Goal: Transaction & Acquisition: Obtain resource

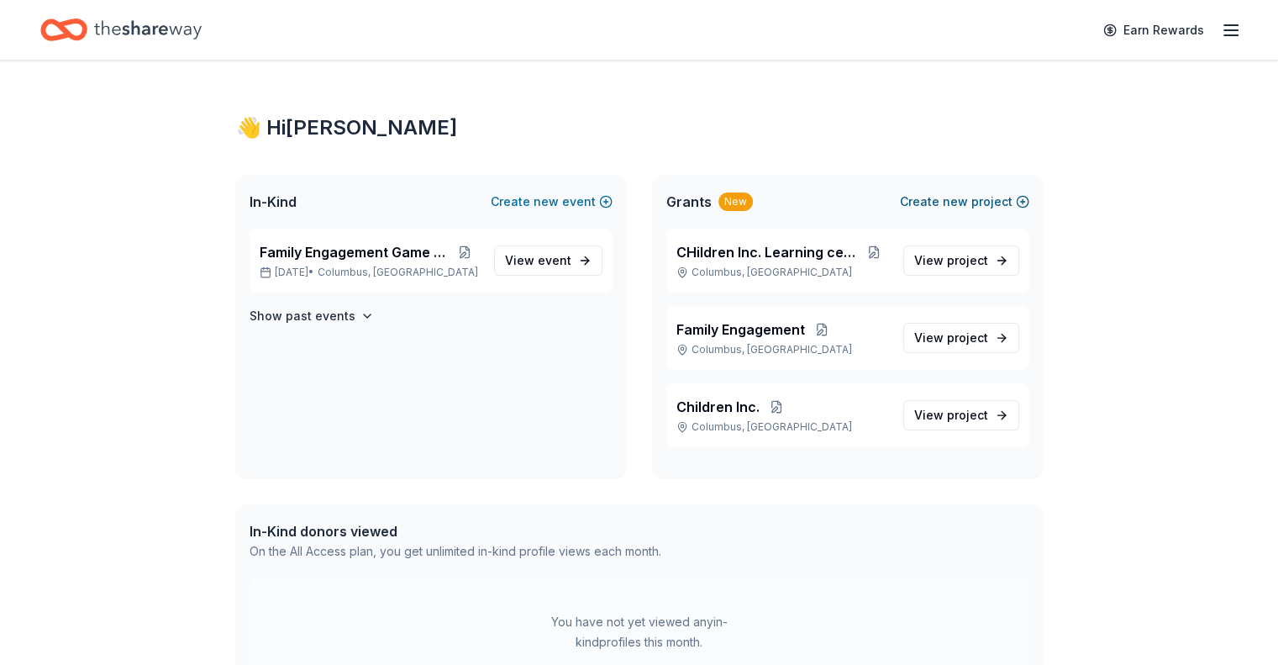
click at [946, 199] on span "new" at bounding box center [955, 202] width 25 height 20
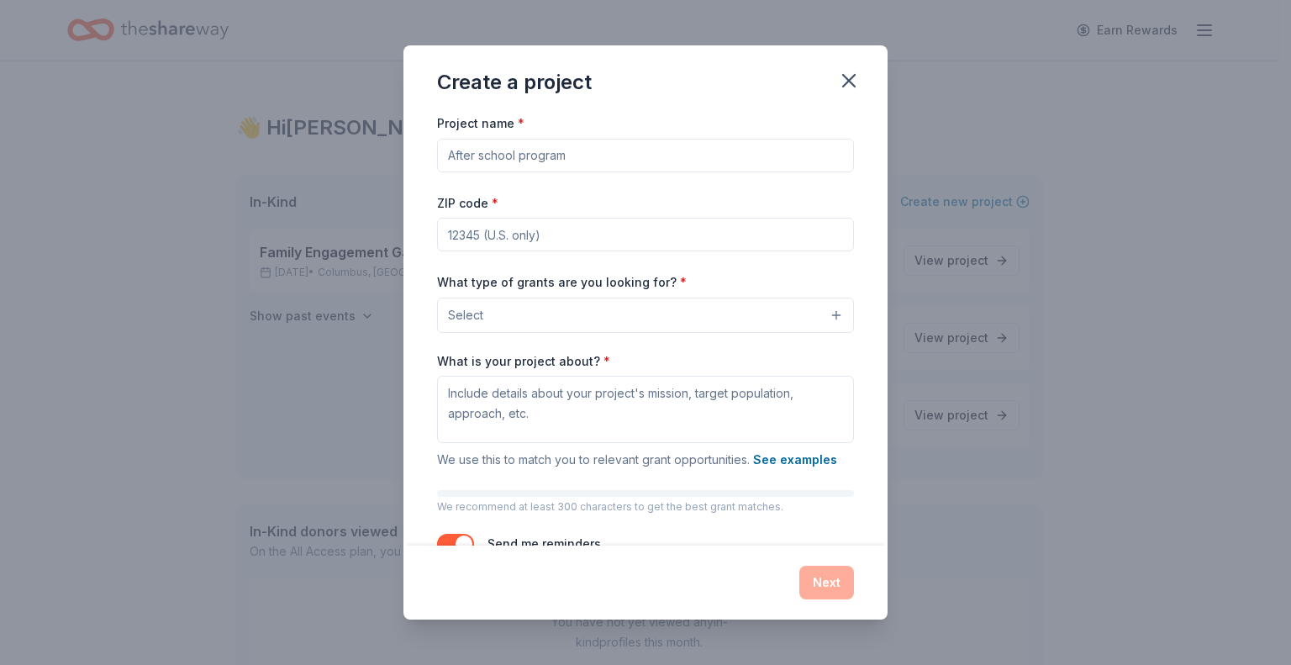
click at [556, 167] on input "Project name *" at bounding box center [645, 156] width 417 height 34
type input "C"
click at [536, 155] on input "Conscious Disipline" at bounding box center [645, 156] width 417 height 34
type input "Conscious Discipline"
click at [564, 246] on input "ZIP code *" at bounding box center [645, 235] width 417 height 34
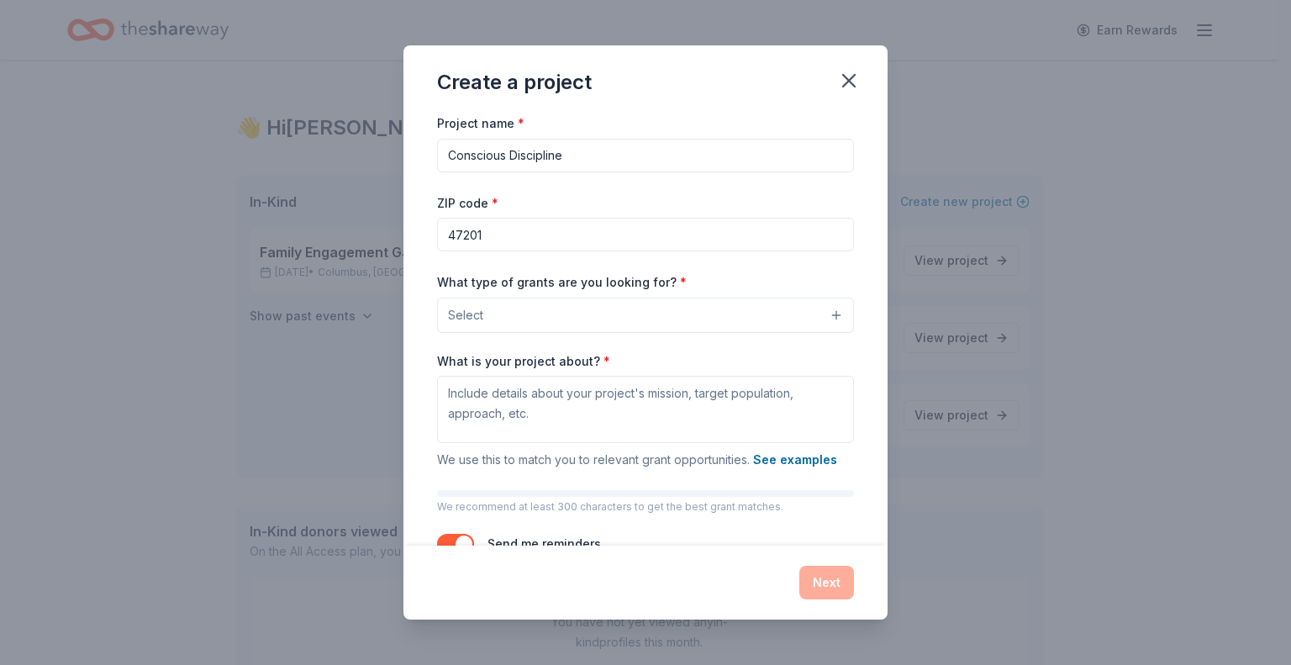
type input "47201"
click at [810, 186] on div "Project name * Conscious Discipline ZIP code * 47201 What type of grants are yo…" at bounding box center [645, 343] width 417 height 461
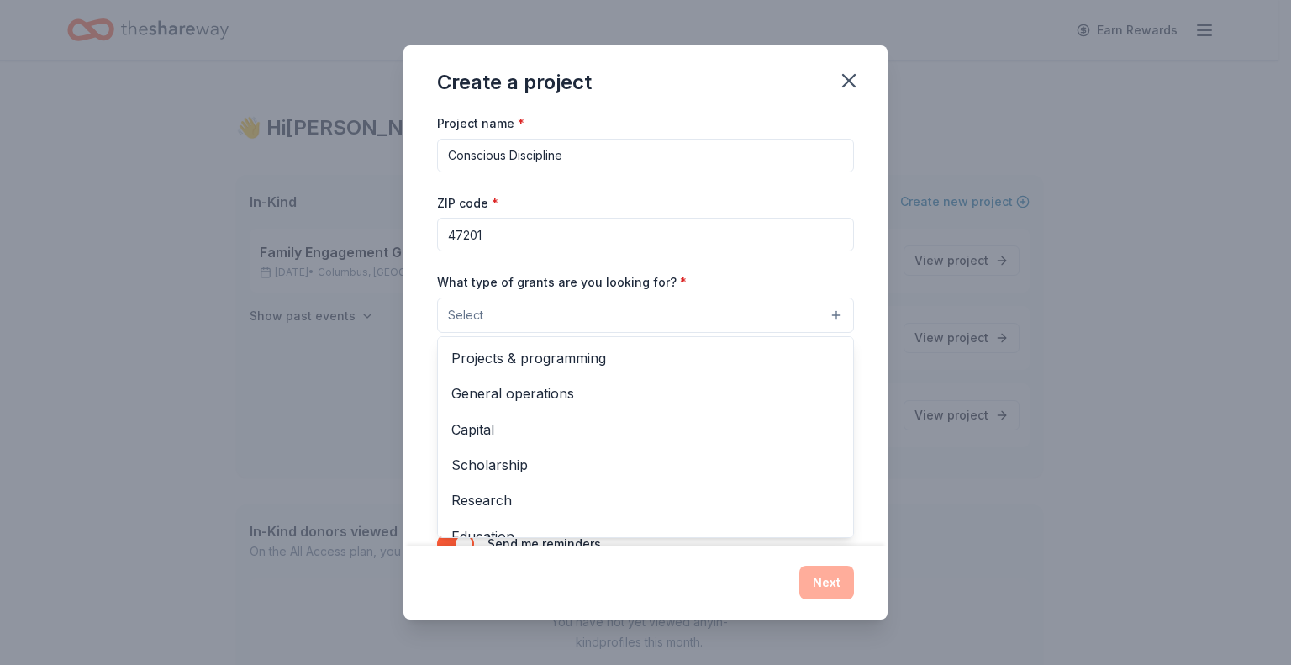
click at [632, 312] on button "Select" at bounding box center [645, 315] width 417 height 35
click at [567, 389] on span "General operations" at bounding box center [645, 393] width 388 height 22
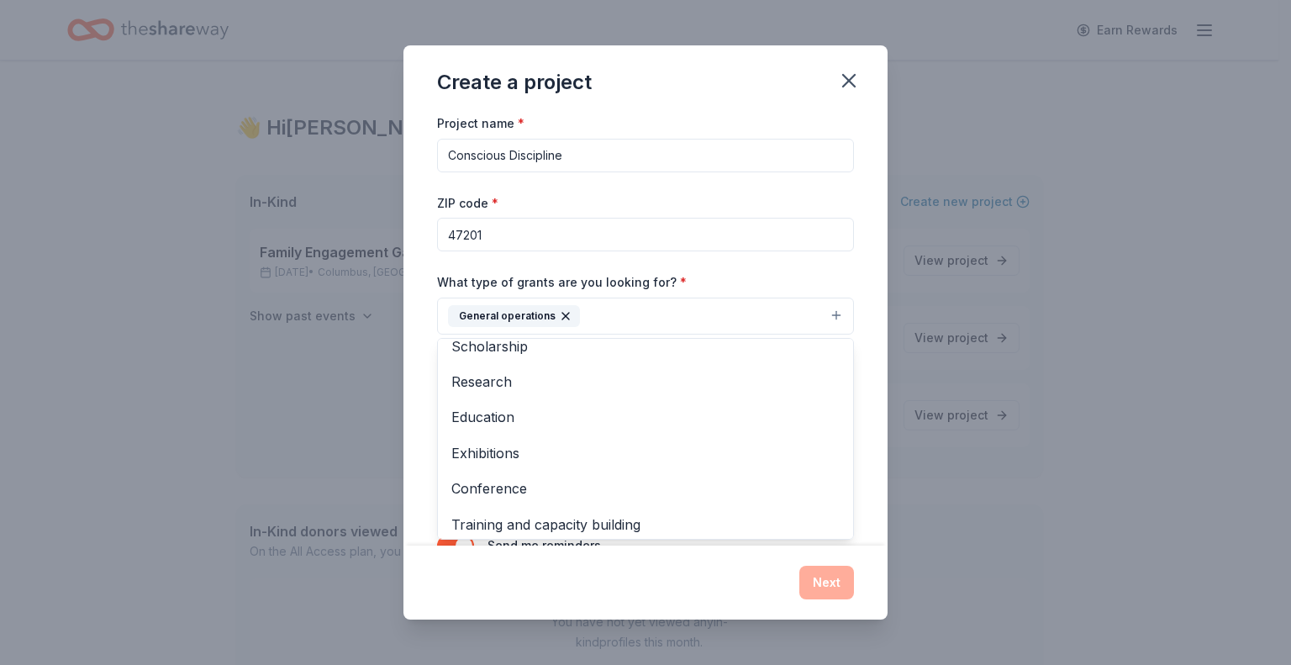
scroll to position [112, 0]
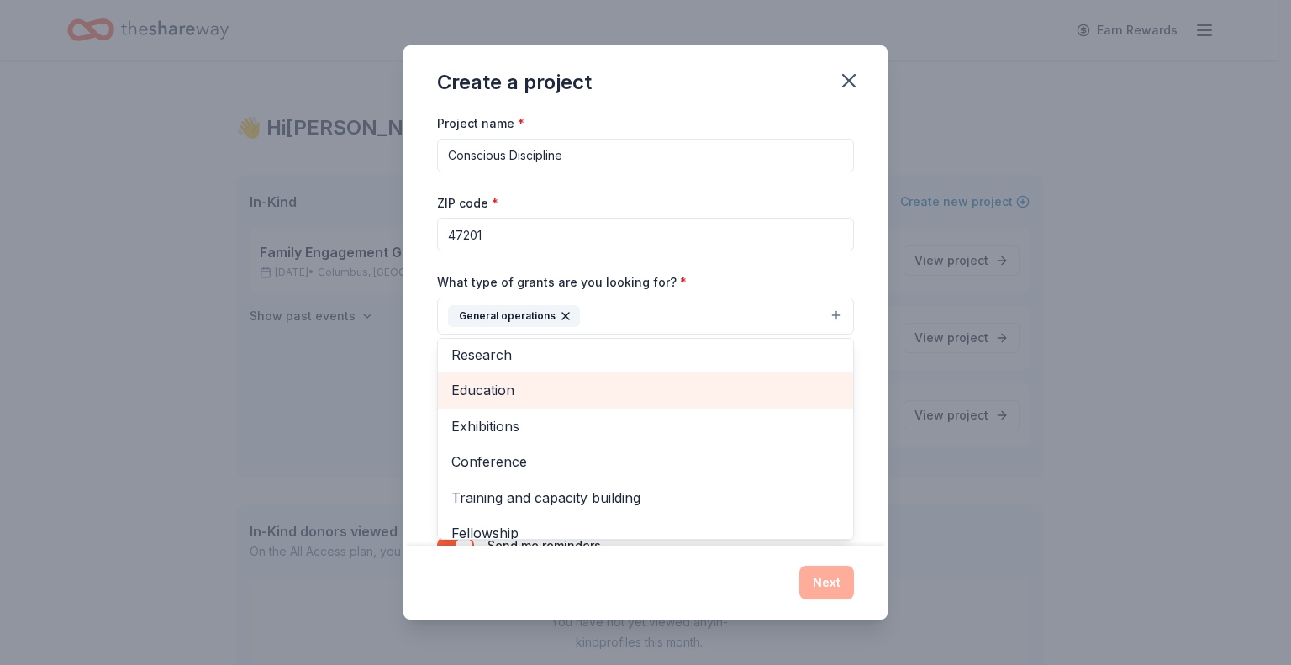
click at [608, 389] on span "Education" at bounding box center [645, 390] width 388 height 22
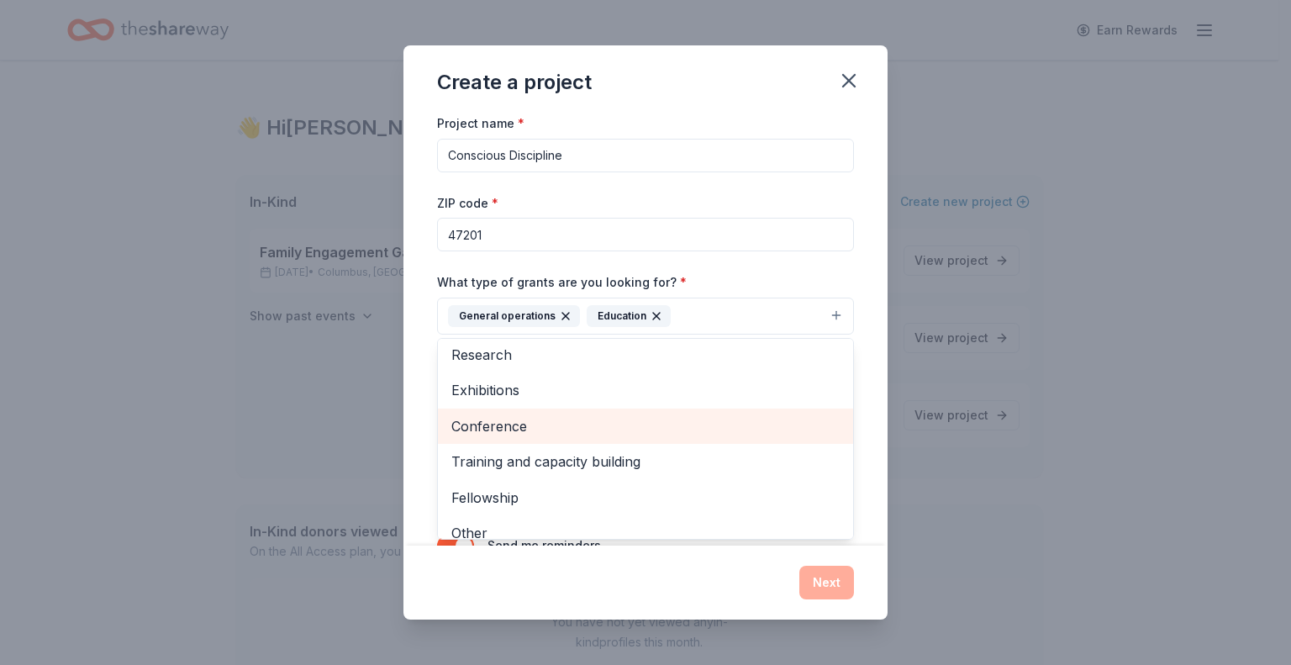
click at [603, 427] on span "Conference" at bounding box center [645, 426] width 388 height 22
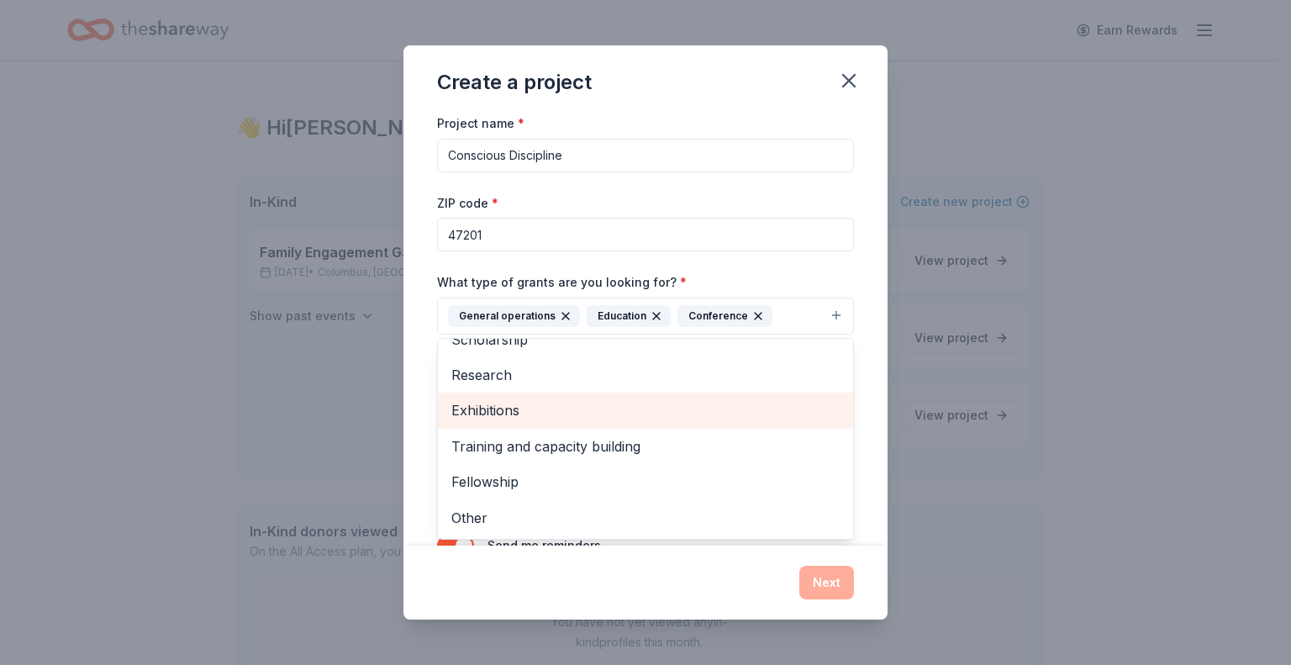
scroll to position [91, 0]
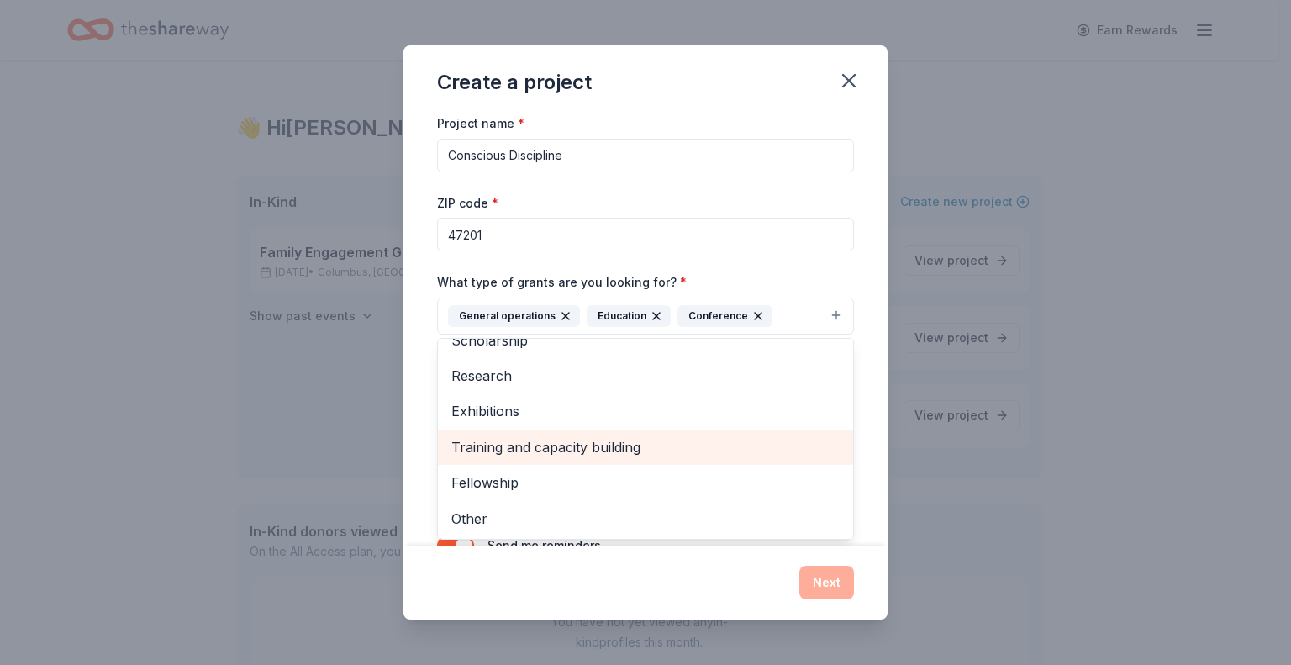
click at [609, 446] on span "Training and capacity building" at bounding box center [645, 447] width 388 height 22
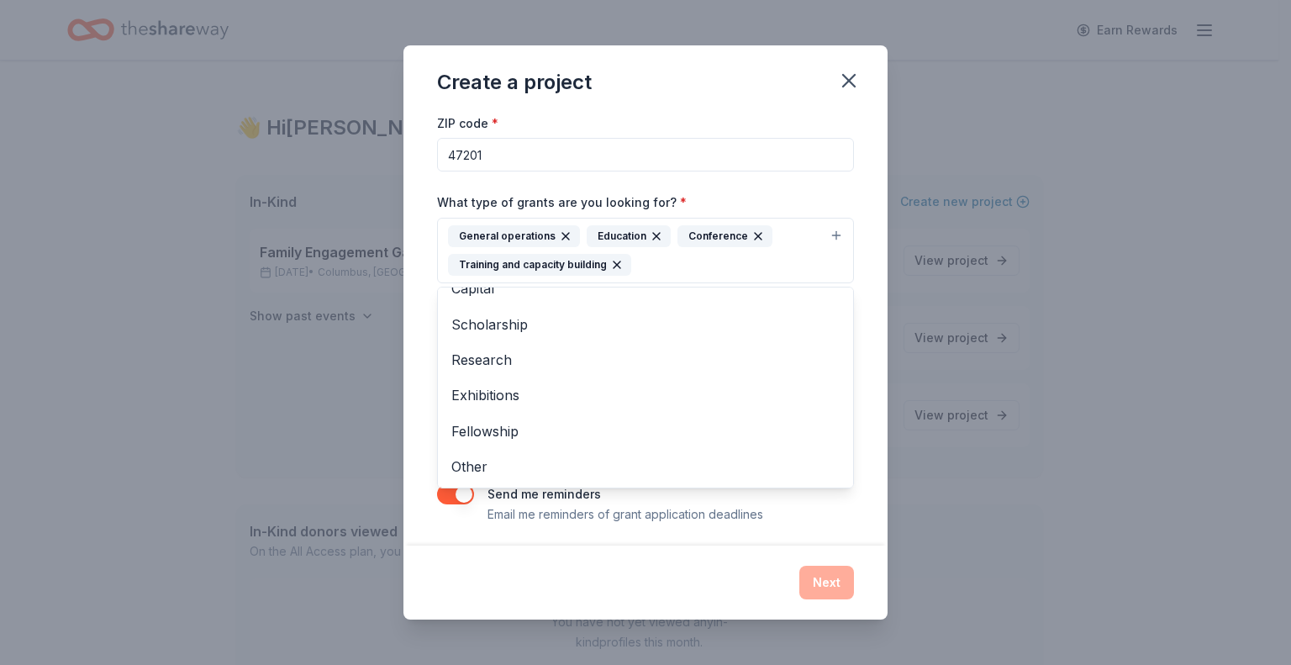
scroll to position [84, 0]
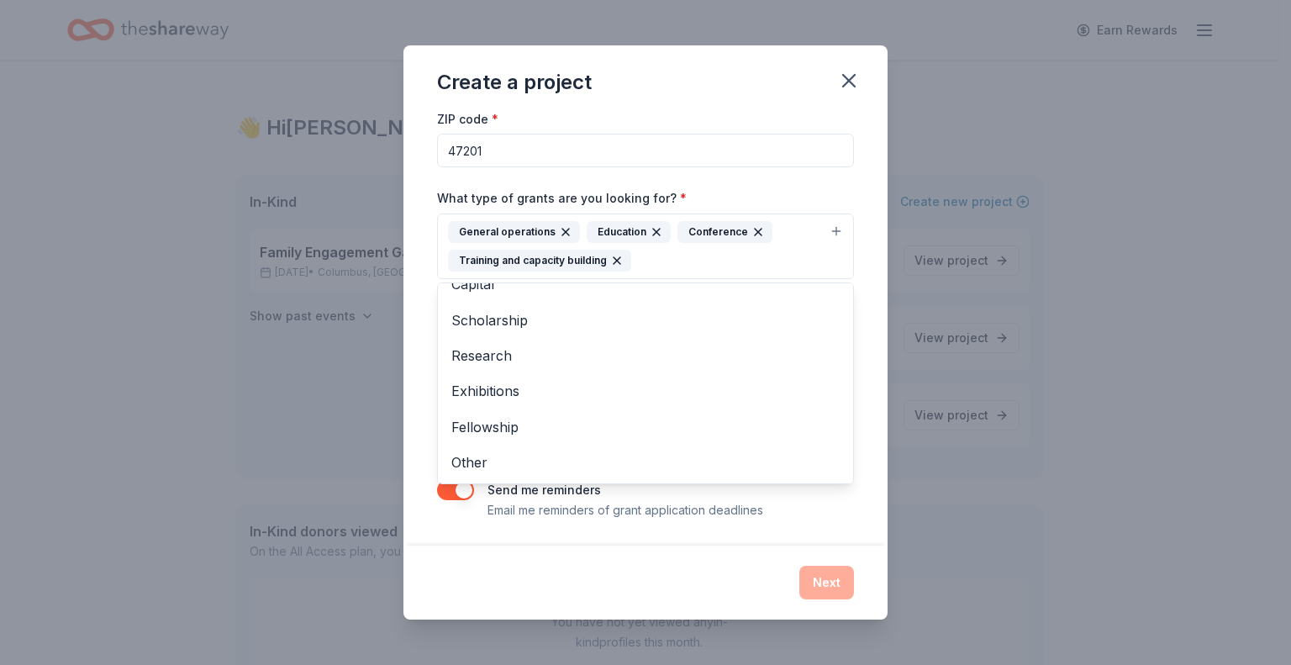
click at [869, 522] on div "Project name * Conscious Discipline ZIP code * 47201 What type of grants are yo…" at bounding box center [645, 329] width 484 height 433
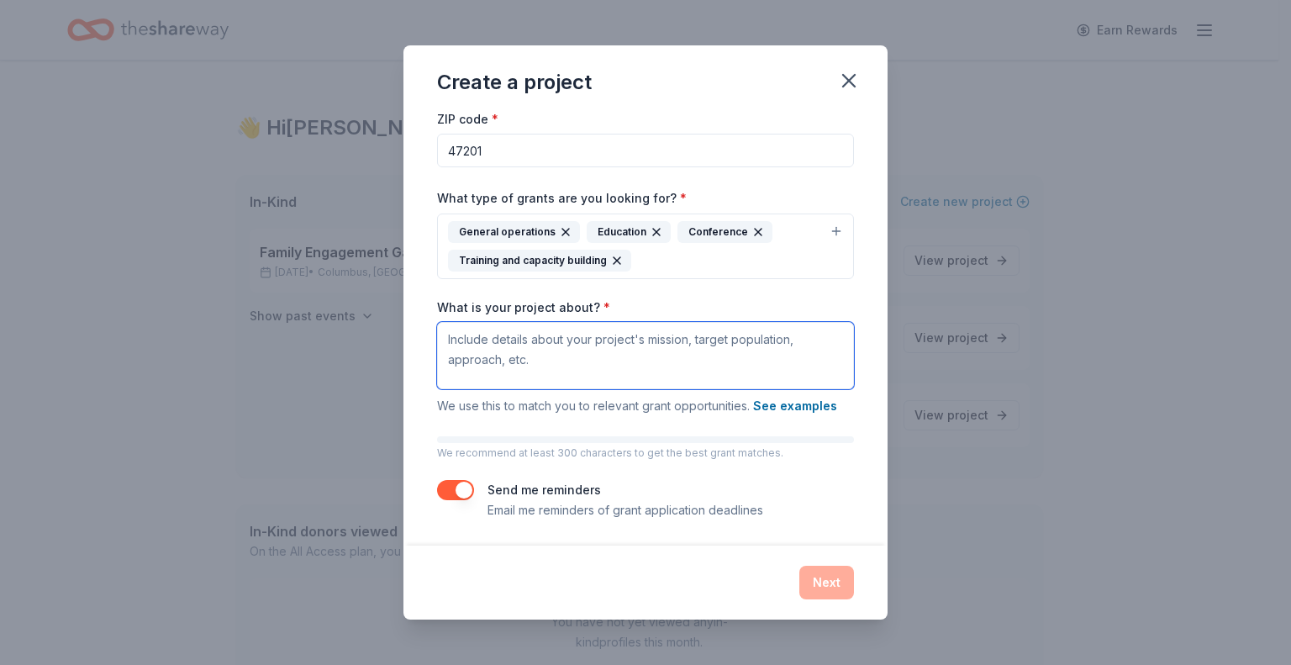
click at [600, 356] on textarea "What is your project about? *" at bounding box center [645, 355] width 417 height 67
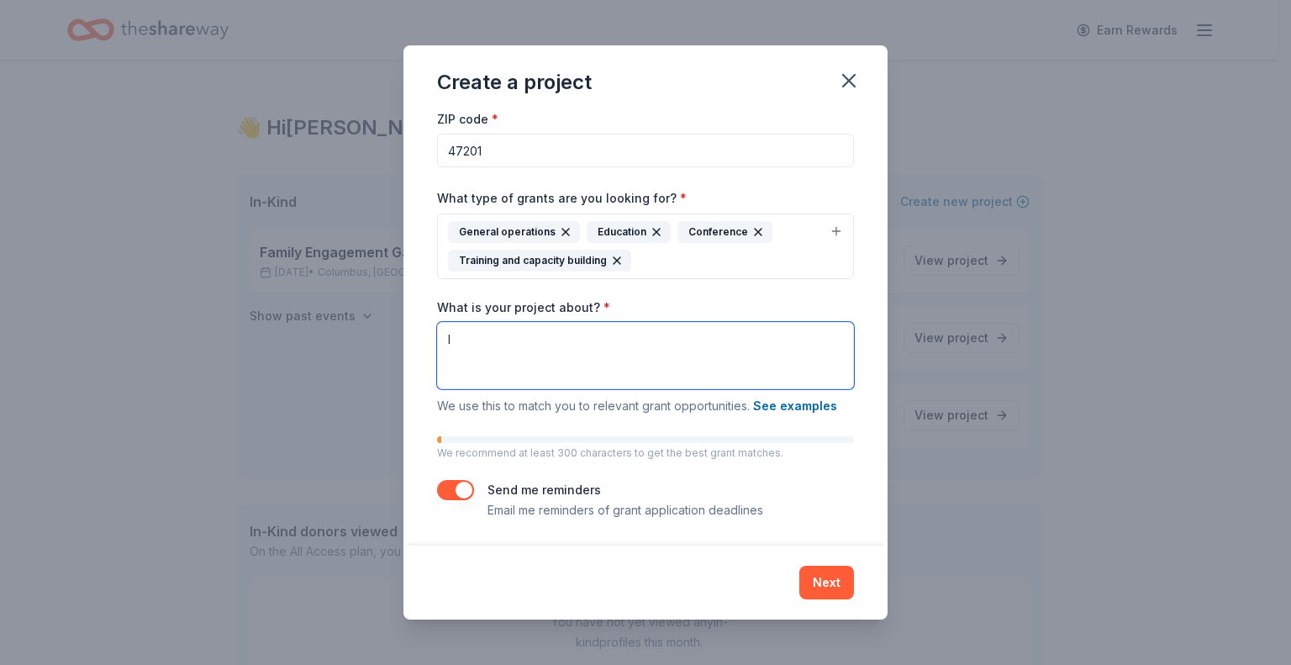
type textarea "I"
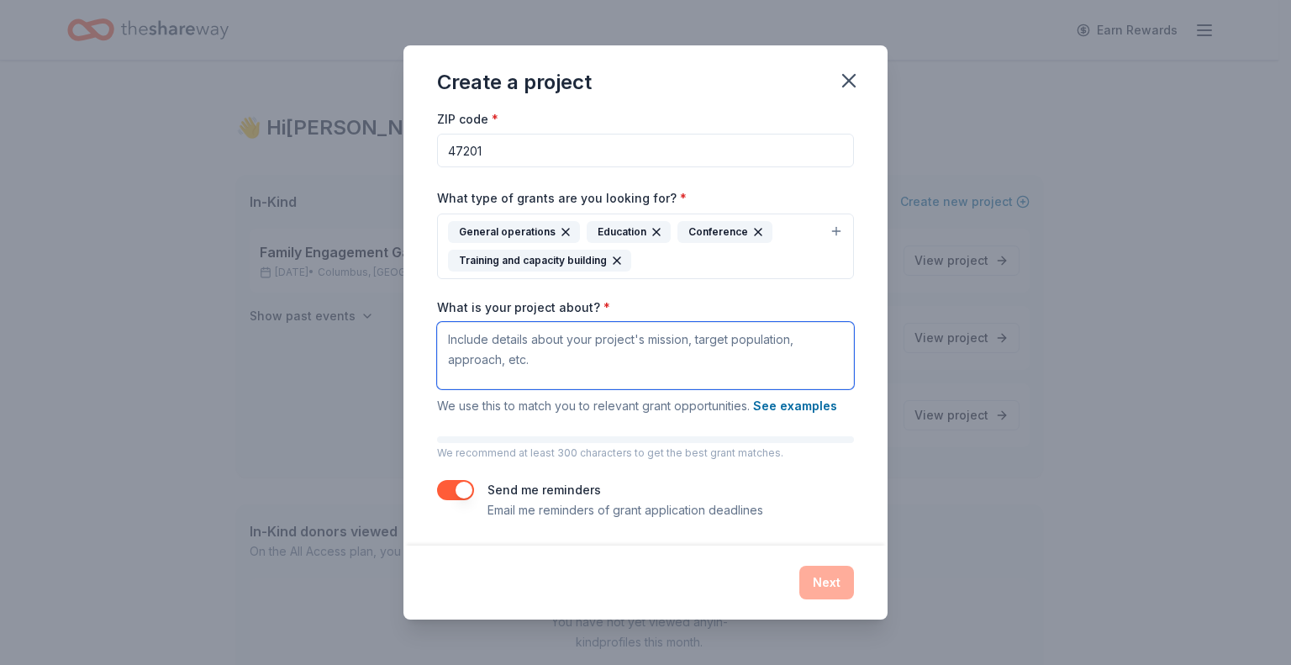
click at [492, 346] on textarea "What is your project about? *" at bounding box center [645, 355] width 417 height 67
paste textarea "Children, Inc. is a high-quality early childhood education and care program tha…"
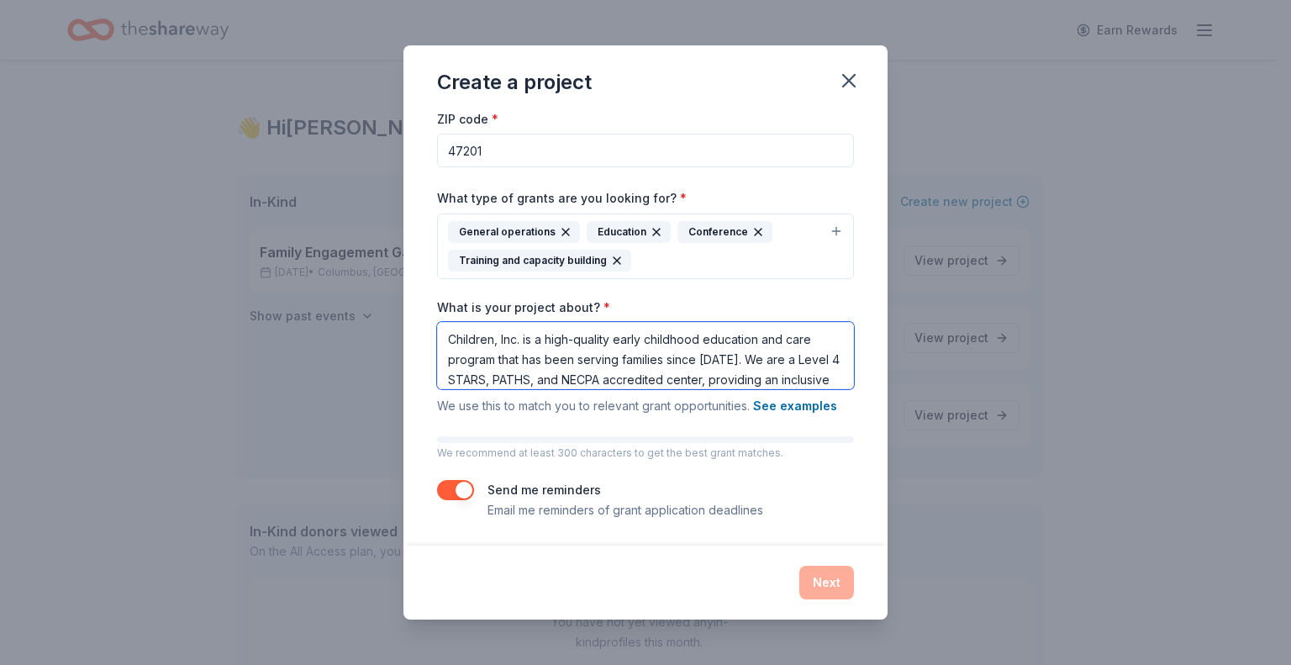
scroll to position [96, 0]
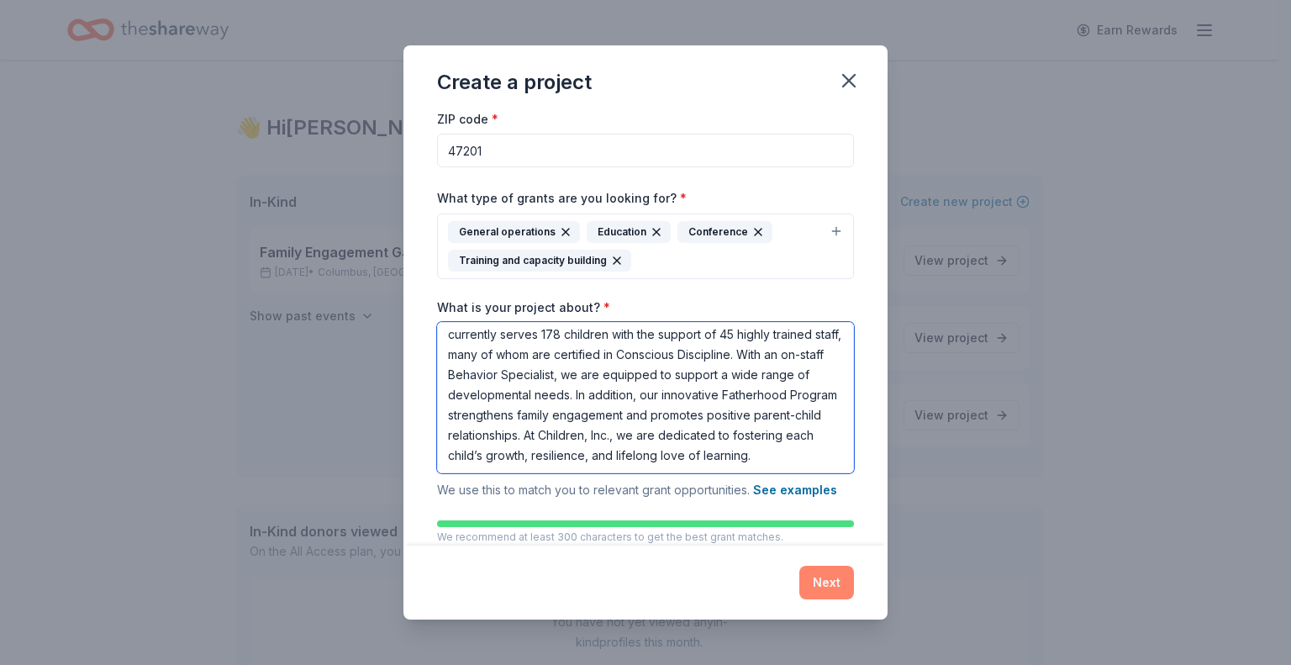
type textarea "Children, Inc. is a high-quality early childhood education and care program tha…"
click at [809, 572] on button "Next" at bounding box center [826, 583] width 55 height 34
drag, startPoint x: 809, startPoint y: 572, endPoint x: 847, endPoint y: 571, distance: 38.7
click at [809, 571] on div "Next" at bounding box center [645, 583] width 417 height 34
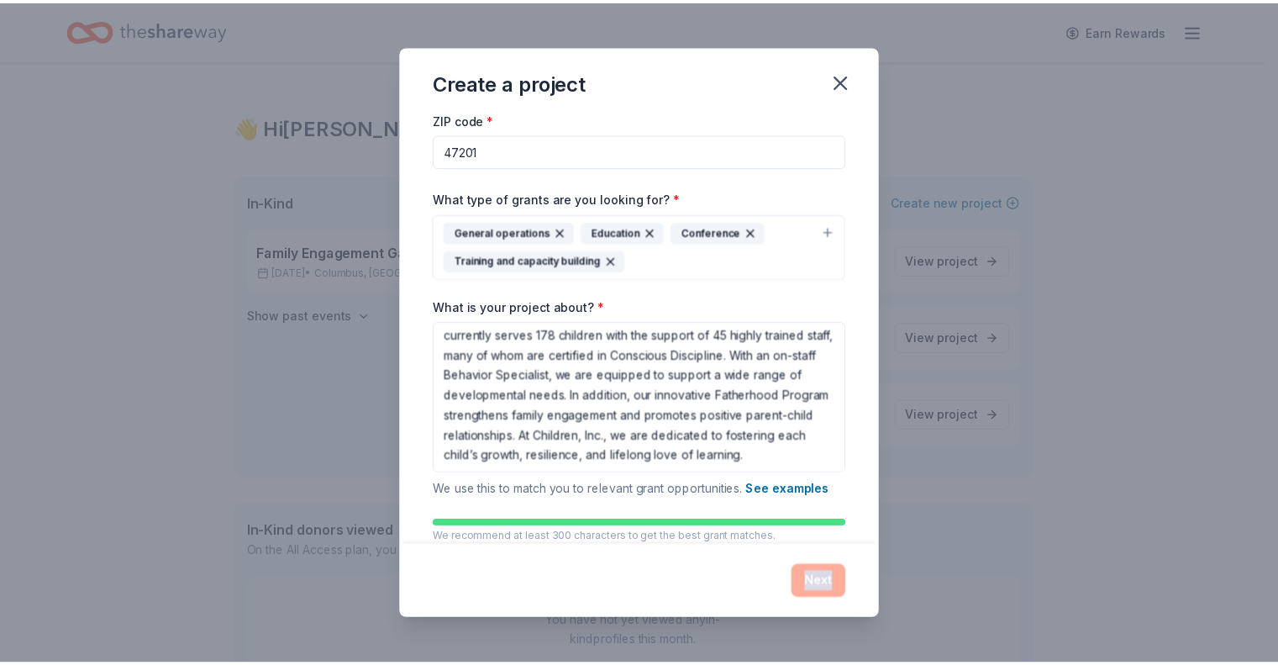
scroll to position [0, 0]
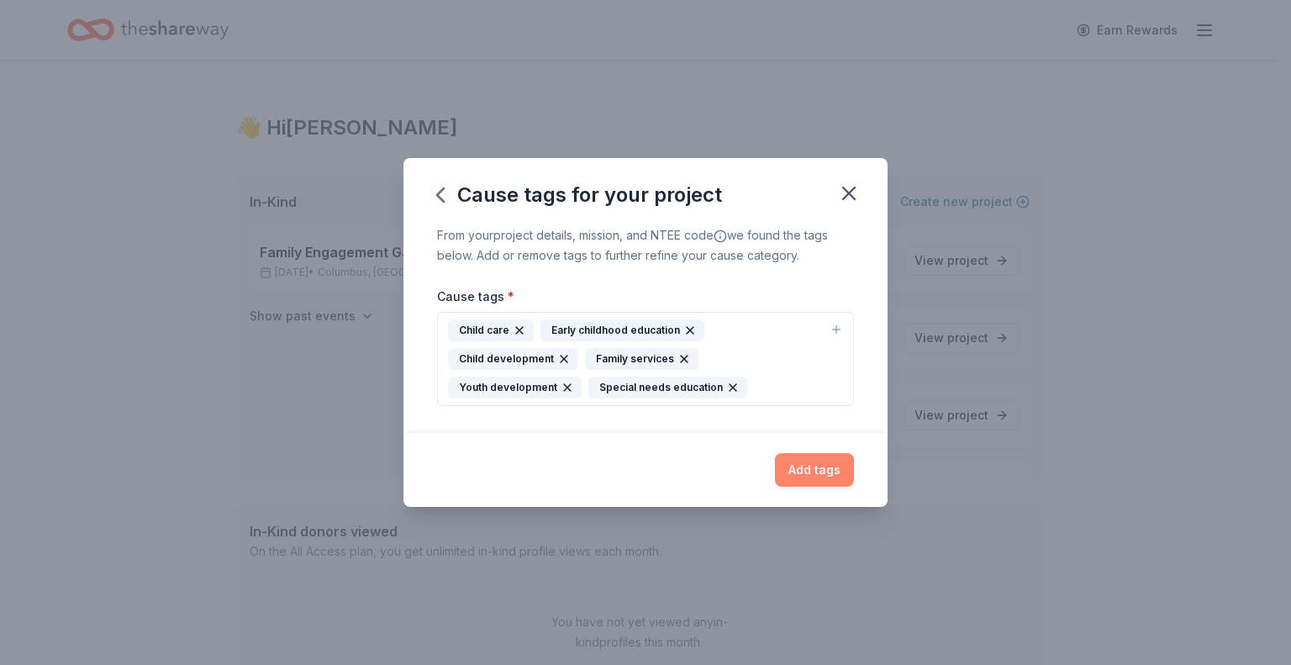
click at [827, 463] on button "Add tags" at bounding box center [814, 470] width 79 height 34
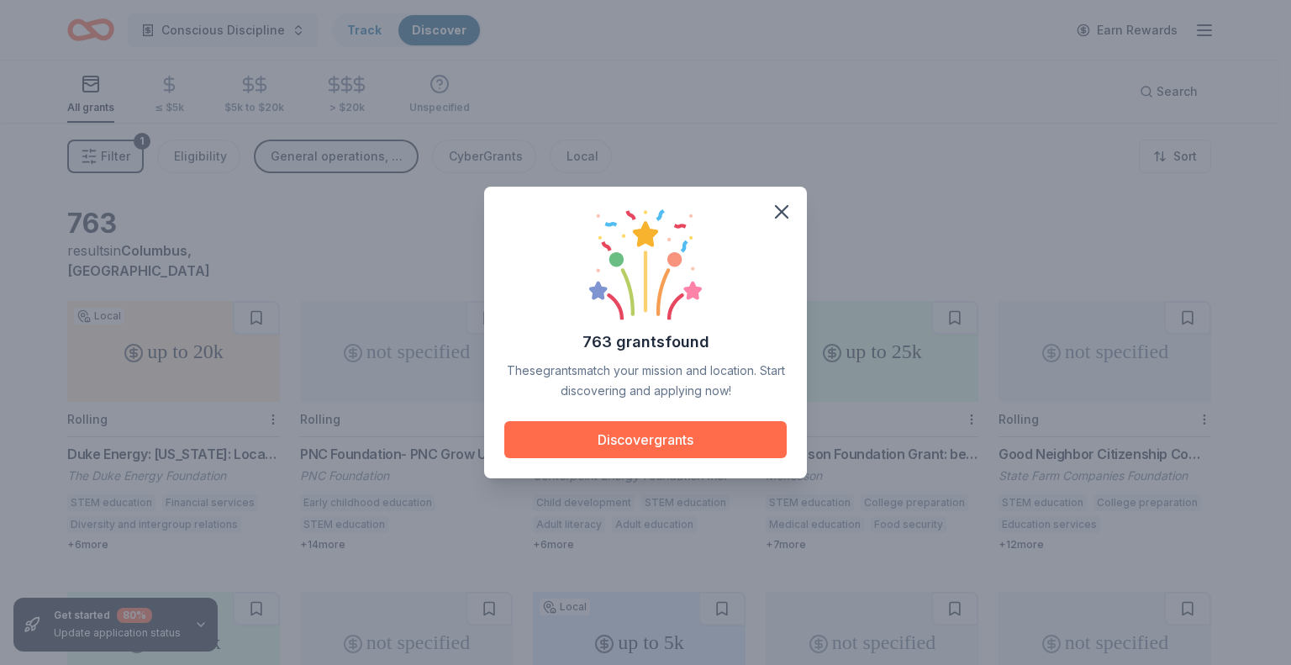
click at [615, 431] on button "Discover grants" at bounding box center [645, 439] width 282 height 37
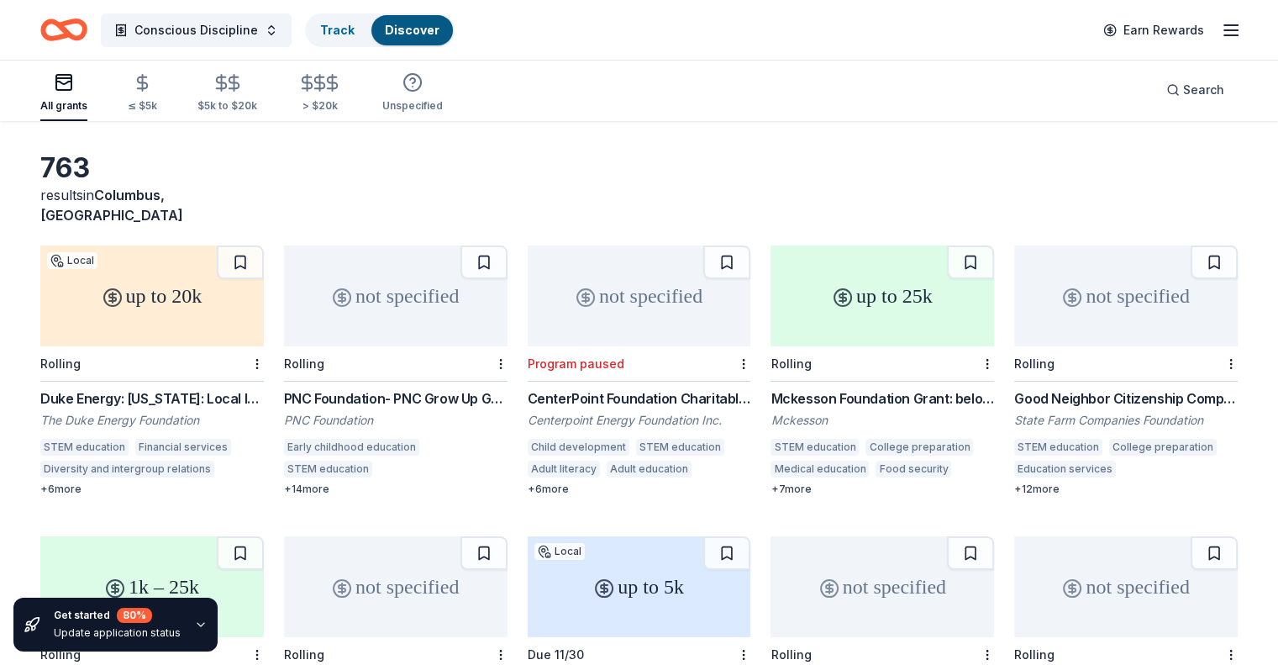
scroll to position [112, 0]
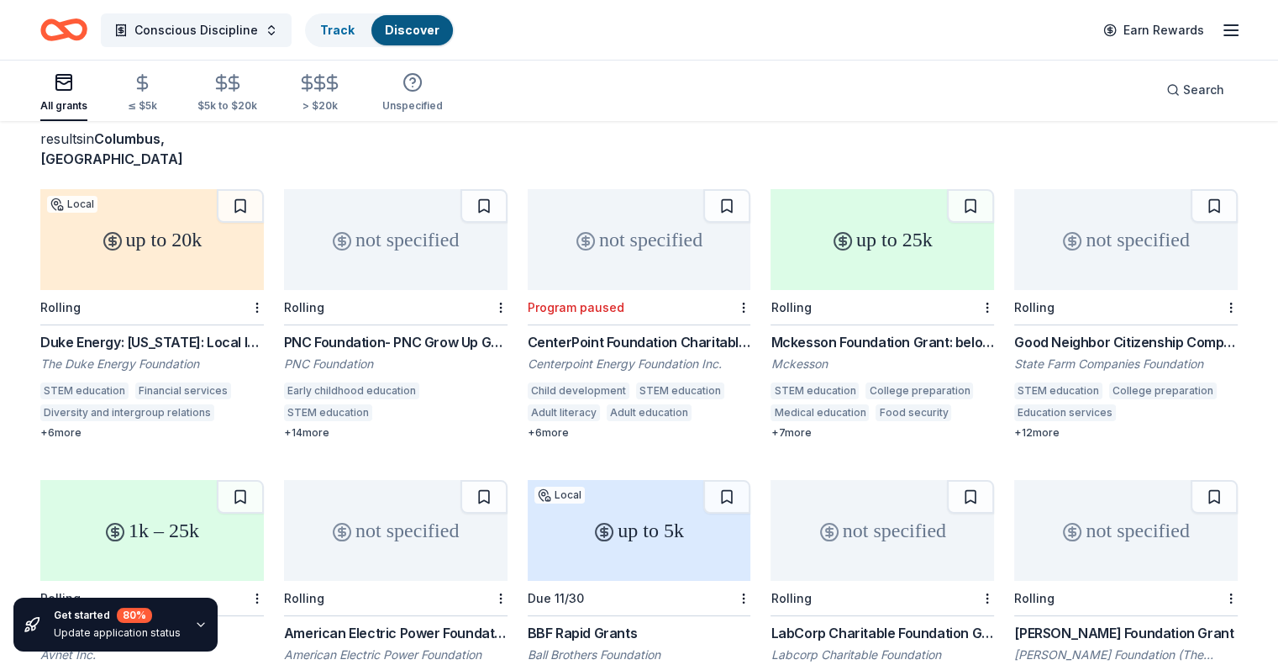
click at [856, 332] on div "Mckesson Foundation Grant: below $25,000" at bounding box center [883, 342] width 224 height 20
click at [1072, 332] on div "Good Neighbor Citizenship Company Grants" at bounding box center [1126, 342] width 224 height 20
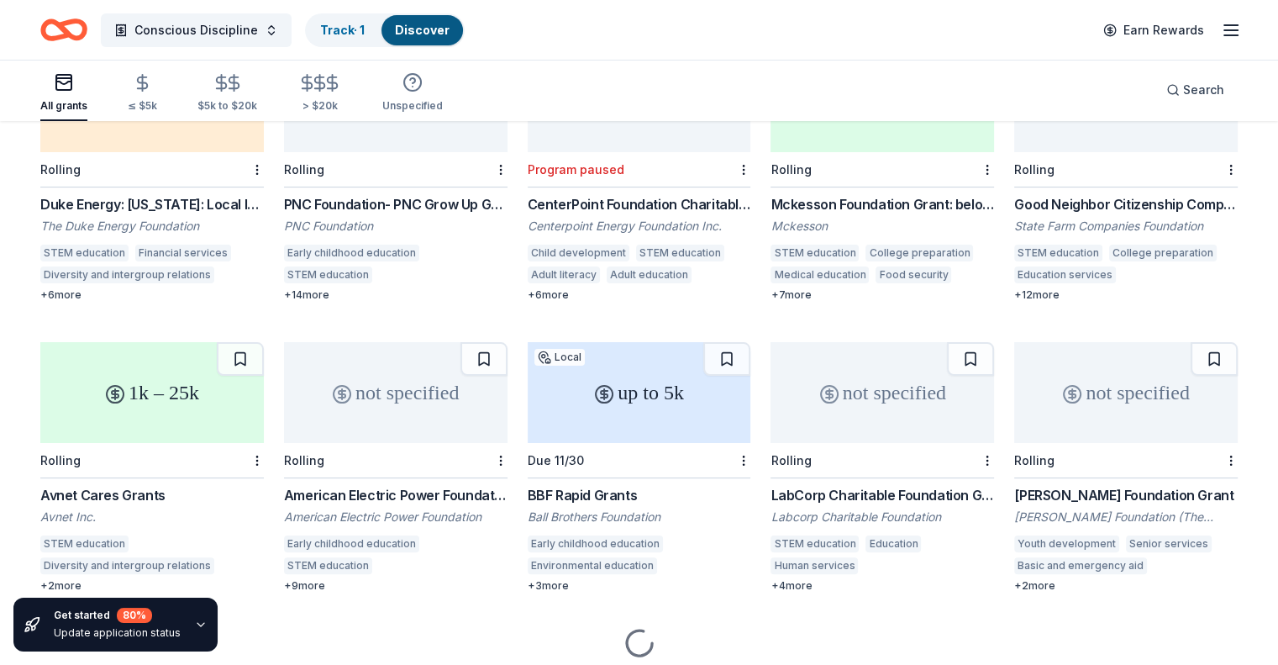
scroll to position [280, 0]
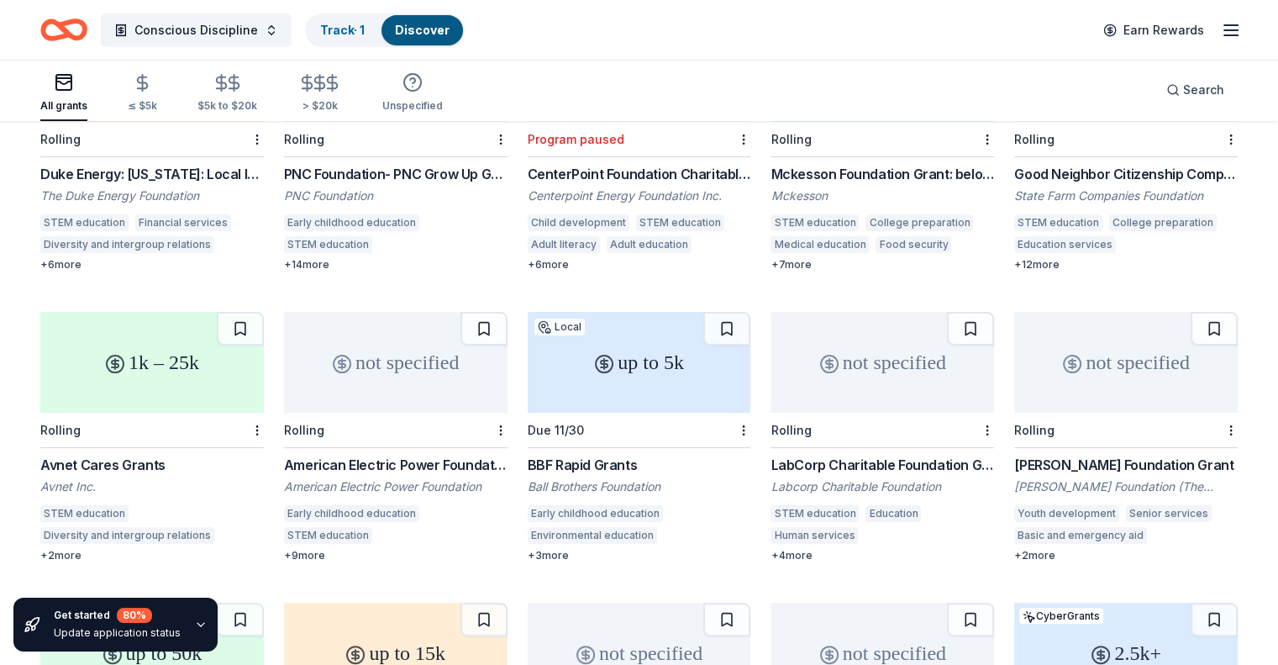
click at [614, 455] on div "BBF Rapid Grants" at bounding box center [640, 465] width 224 height 20
click at [164, 455] on div "Avnet Cares Grants" at bounding box center [152, 465] width 224 height 20
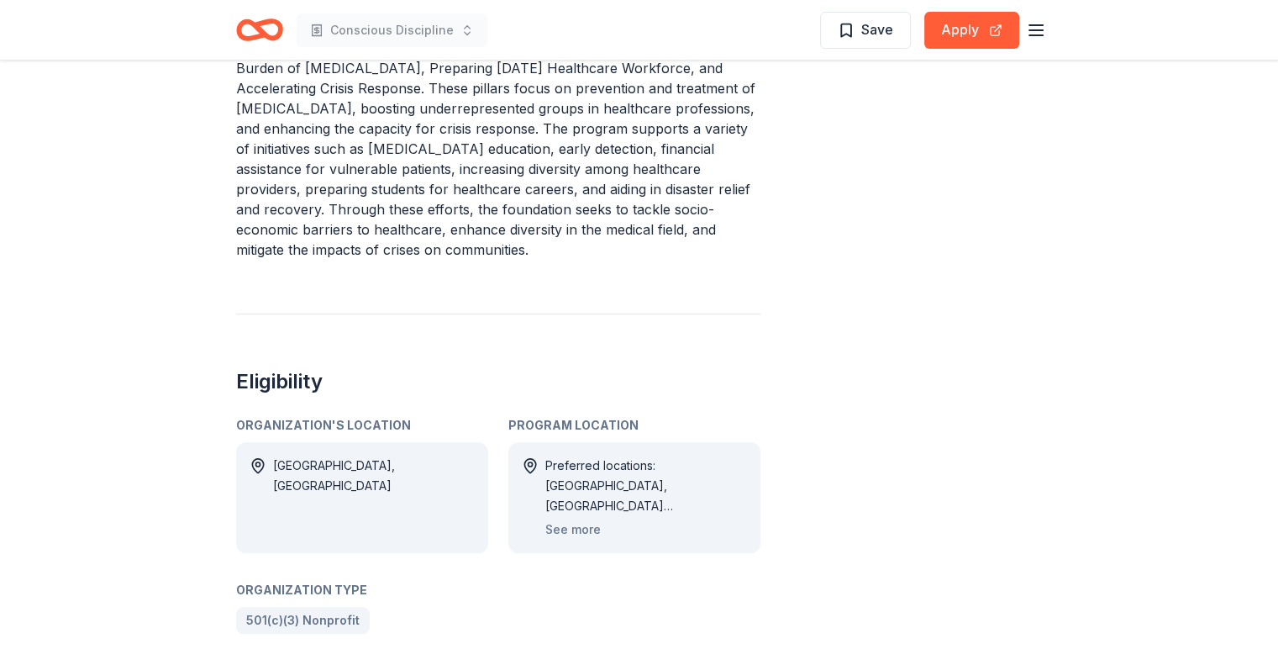
scroll to position [750, 0]
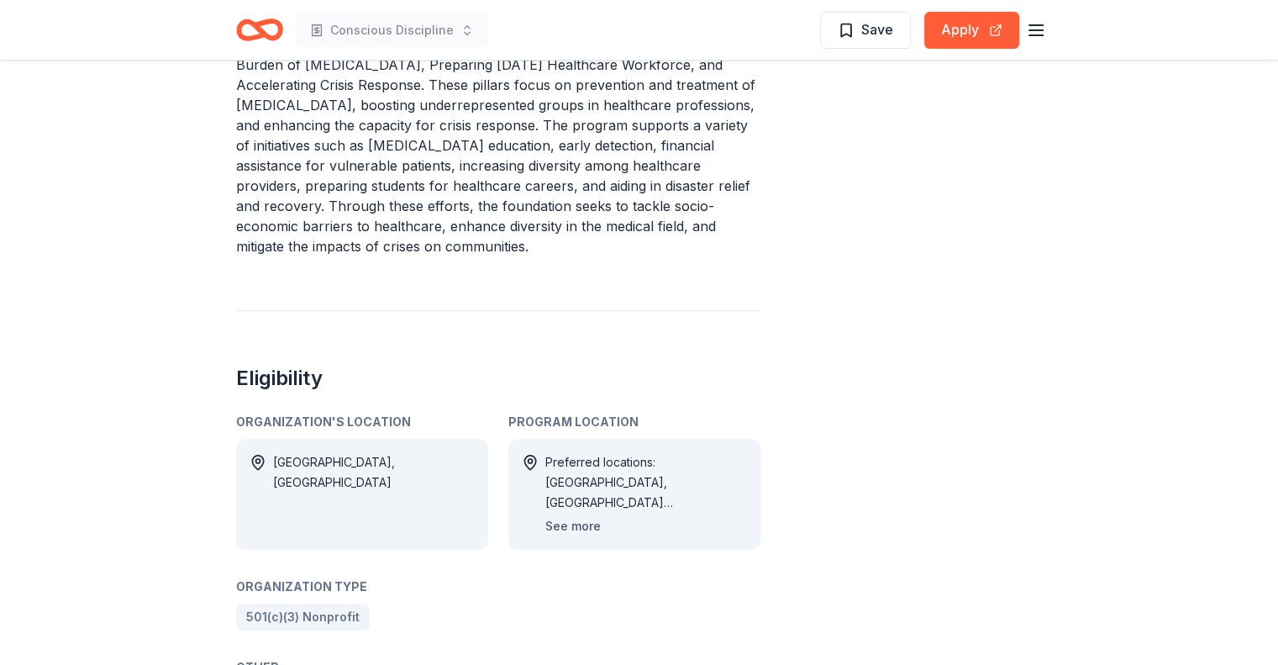
click at [561, 516] on button "See more" at bounding box center [572, 526] width 55 height 20
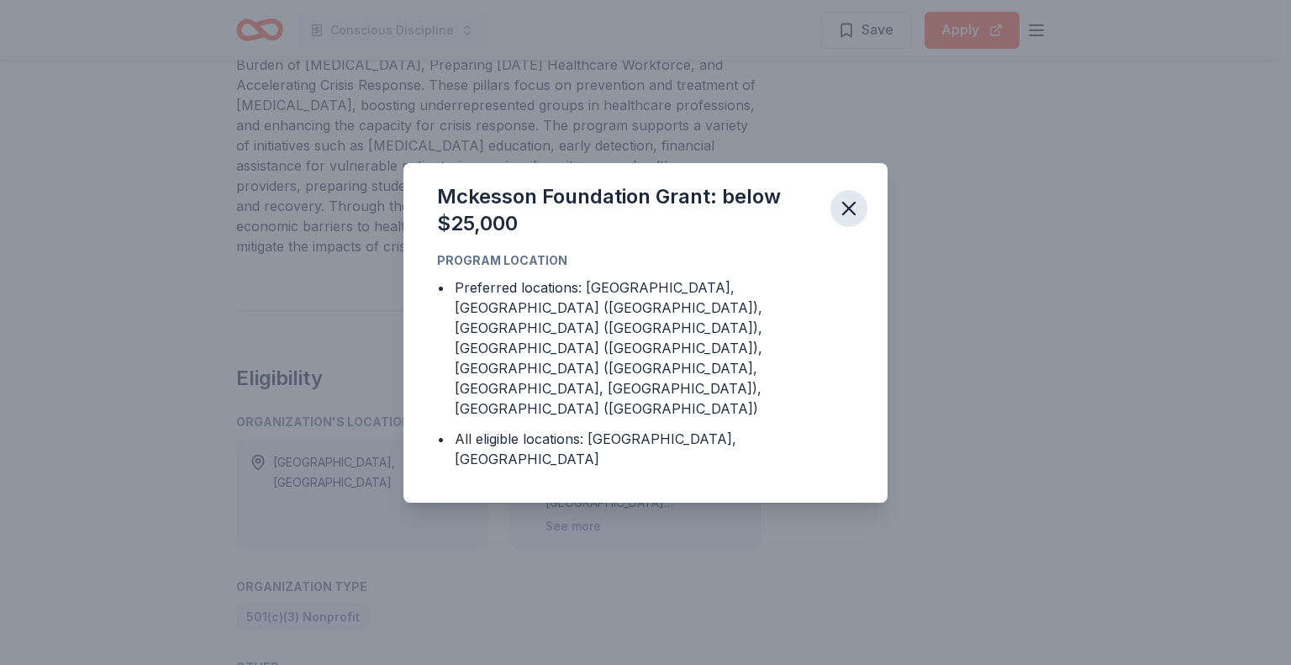
click at [850, 220] on icon "button" at bounding box center [849, 209] width 24 height 24
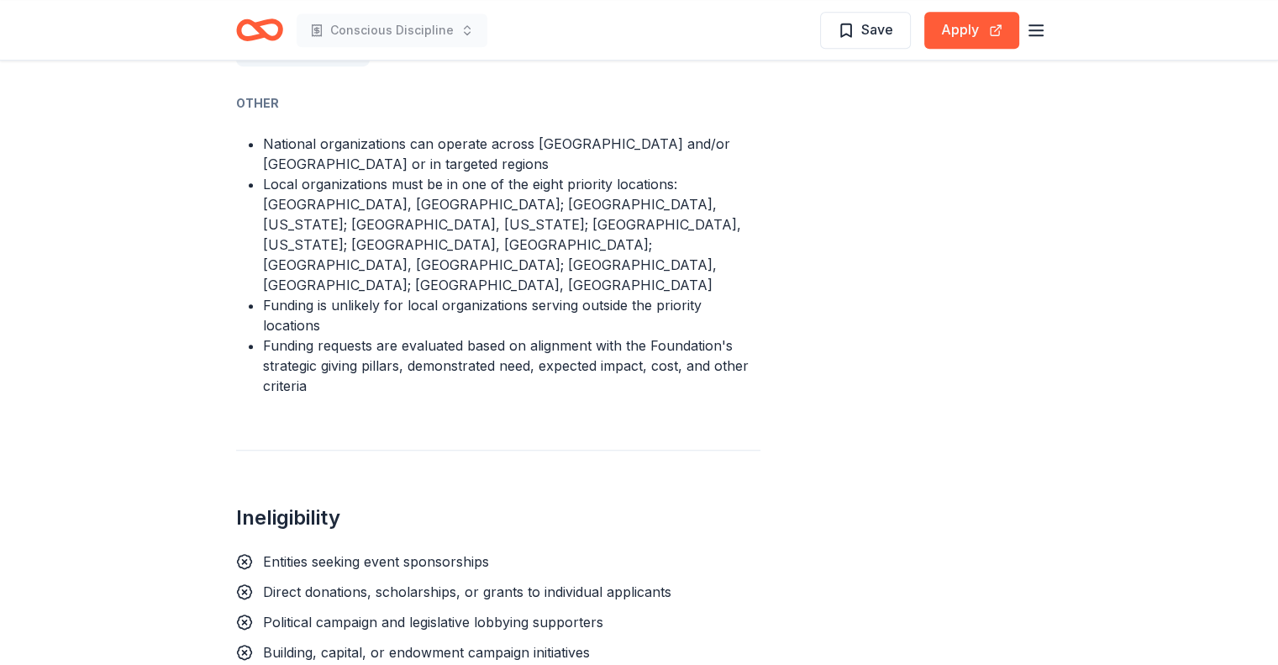
scroll to position [1314, 0]
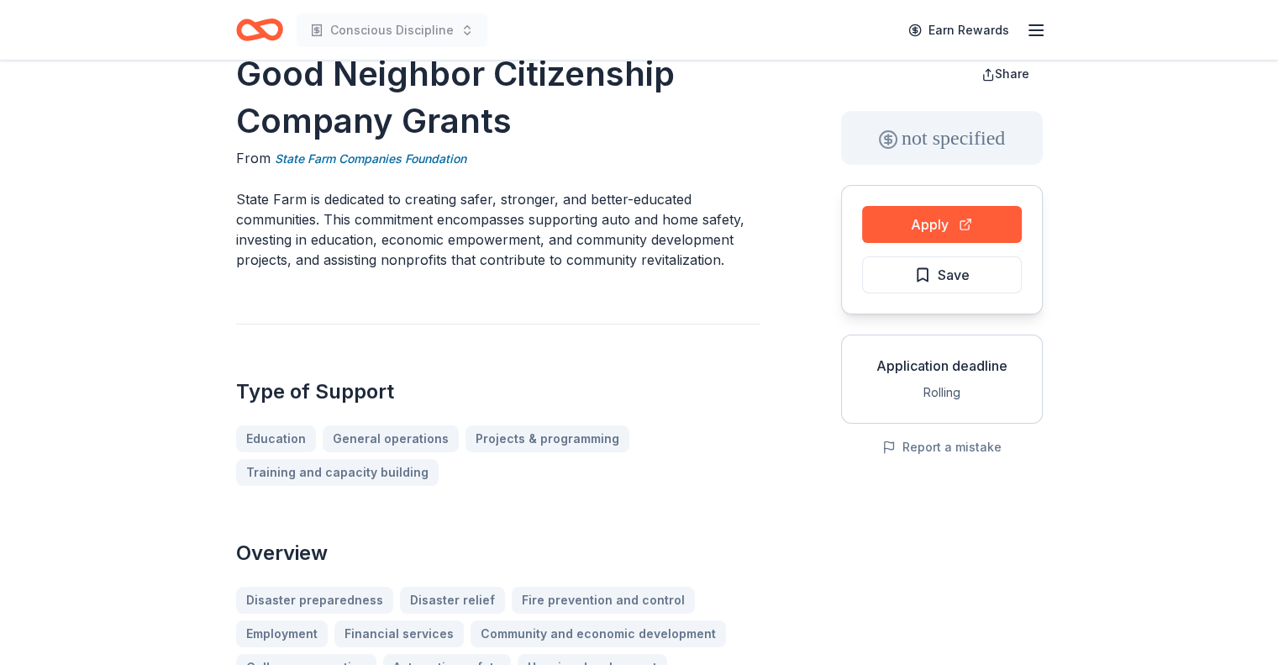
scroll to position [42, 0]
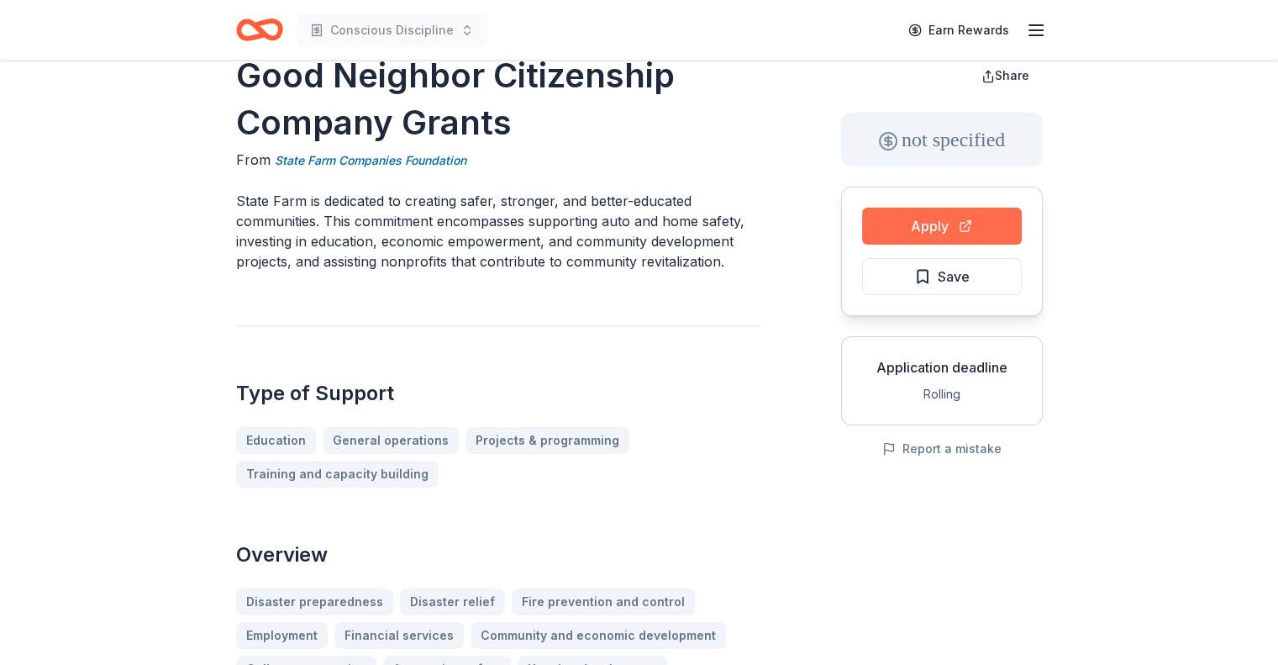
click at [935, 228] on button "Apply" at bounding box center [942, 226] width 160 height 37
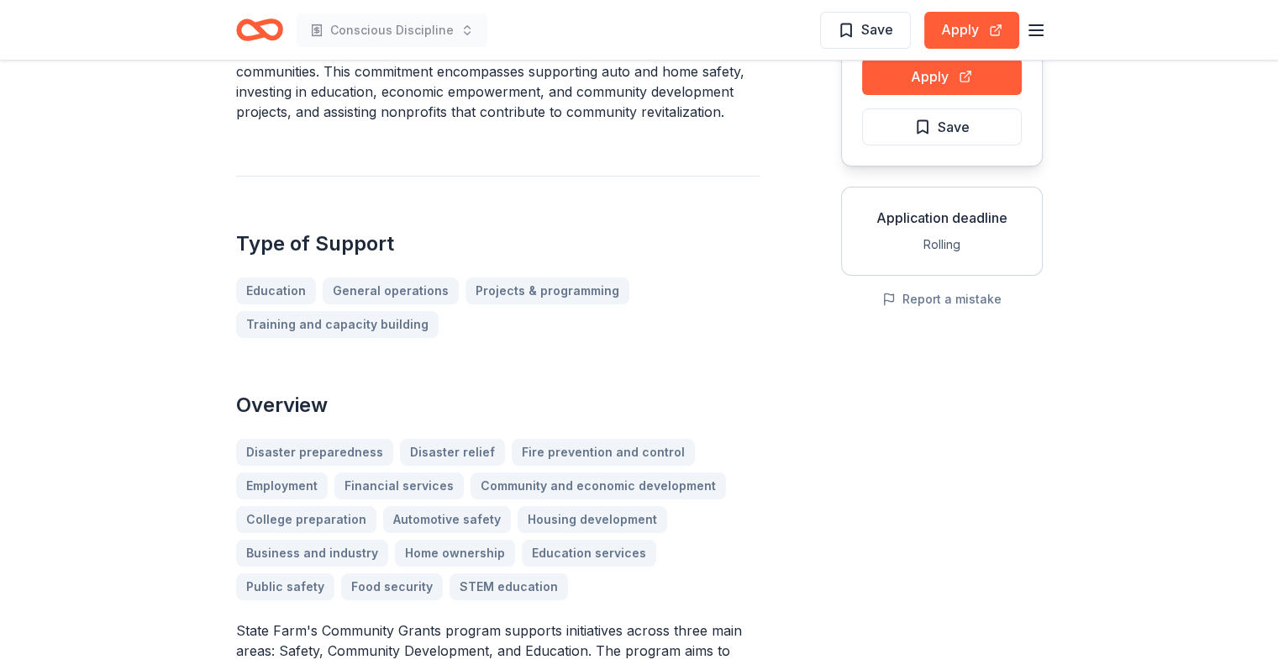
scroll to position [154, 0]
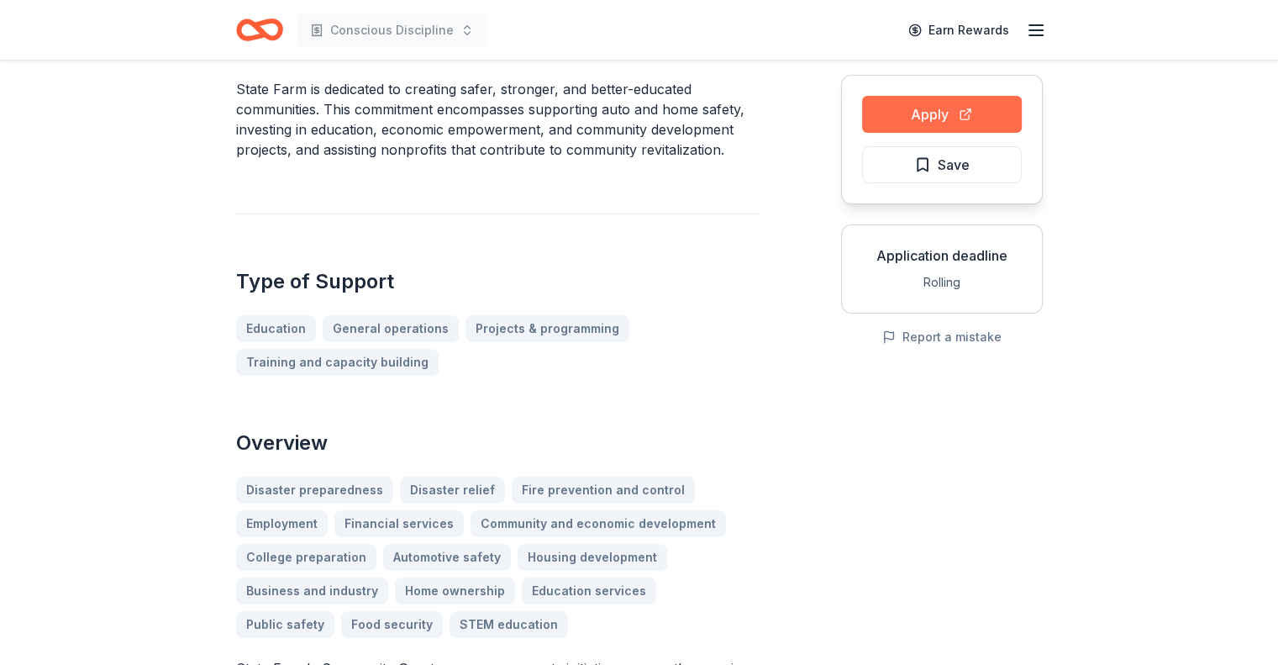
click at [947, 124] on button "Apply" at bounding box center [942, 114] width 160 height 37
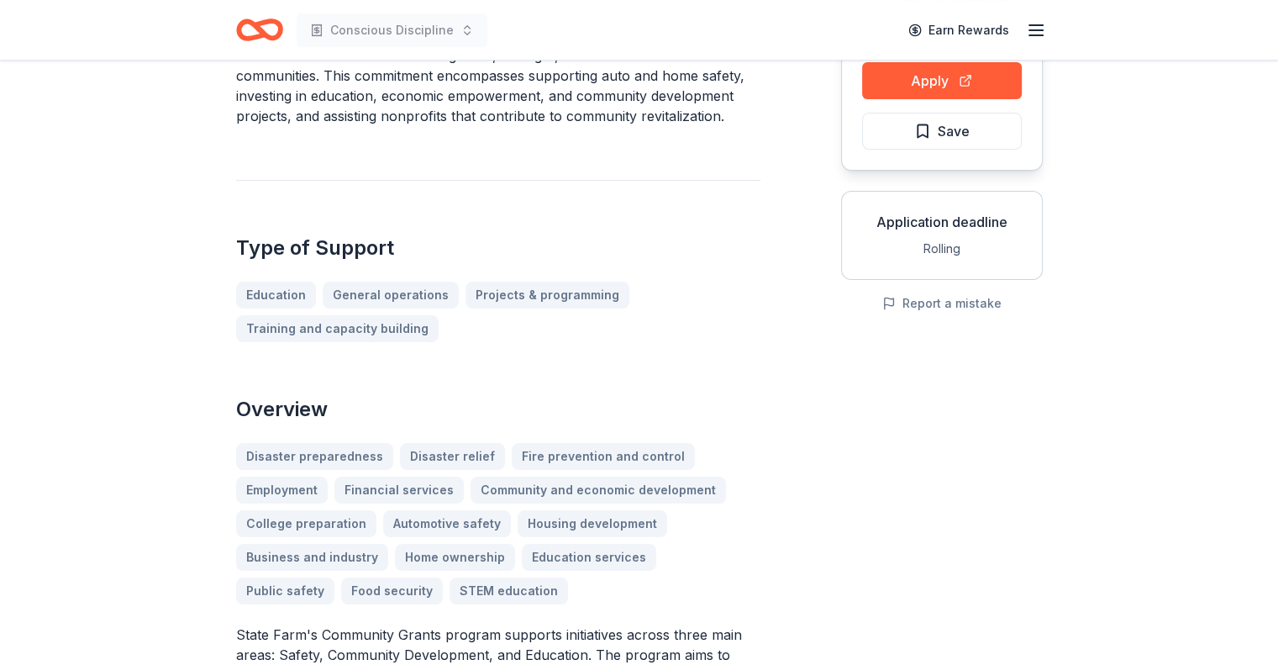
scroll to position [187, 0]
click at [956, 141] on span "Save" at bounding box center [954, 132] width 32 height 22
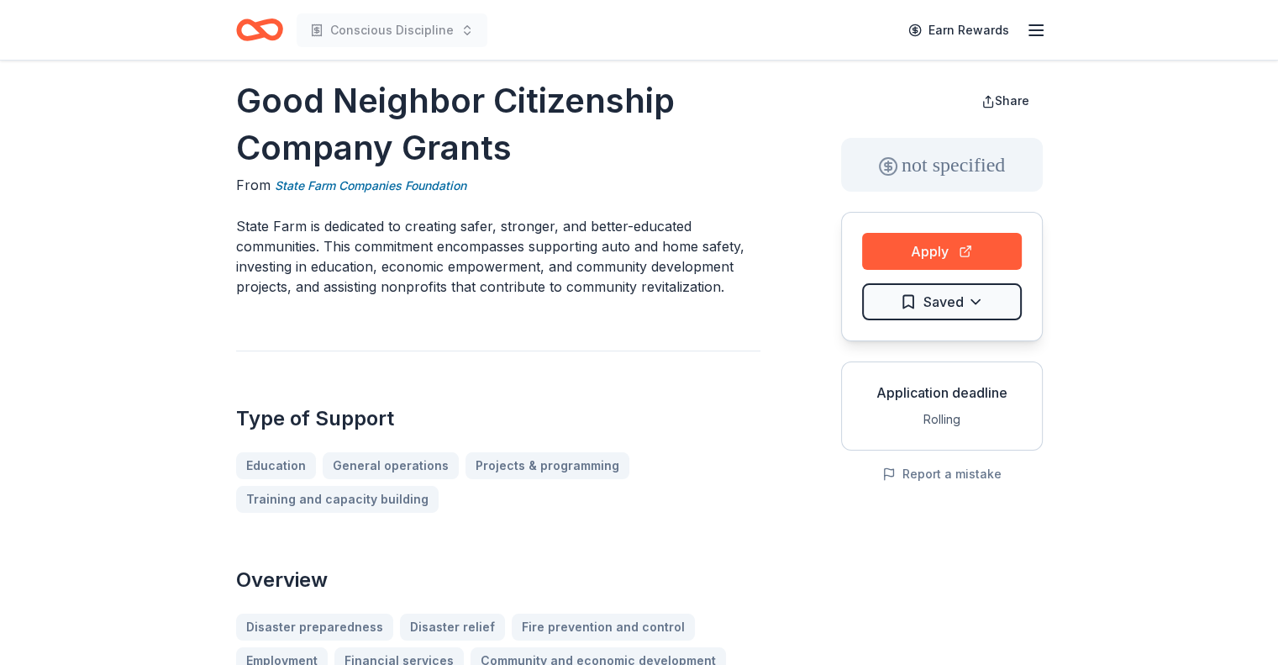
scroll to position [0, 0]
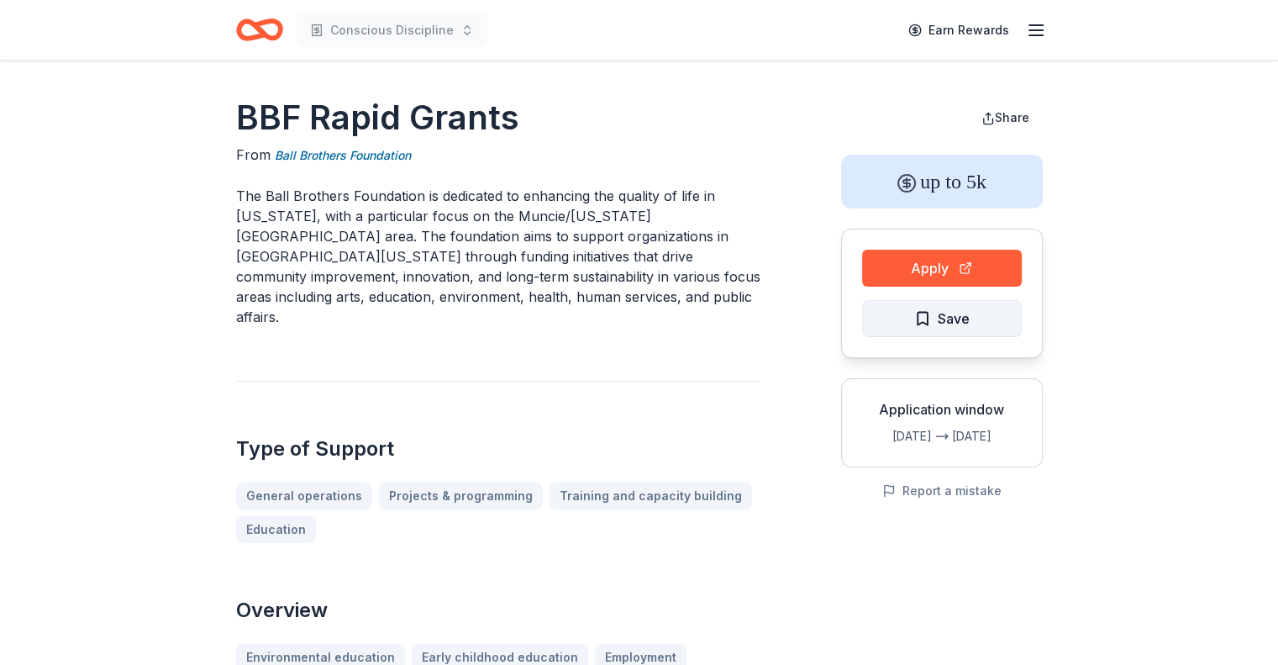
click at [925, 319] on span "Save" at bounding box center [941, 319] width 55 height 22
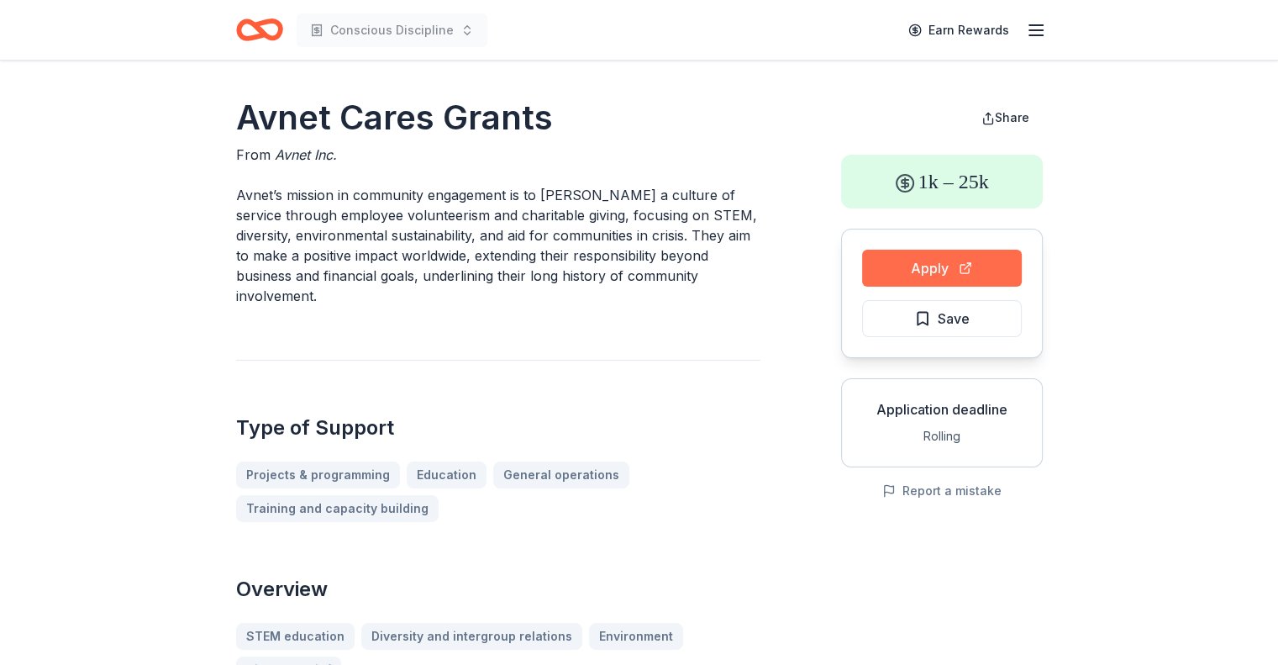
click at [895, 261] on button "Apply" at bounding box center [942, 268] width 160 height 37
